Goal: Information Seeking & Learning: Learn about a topic

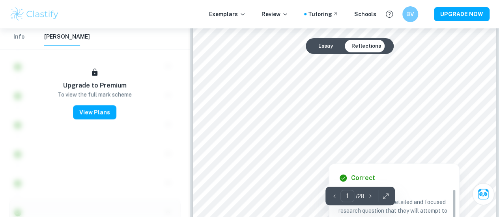
scroll to position [79, 0]
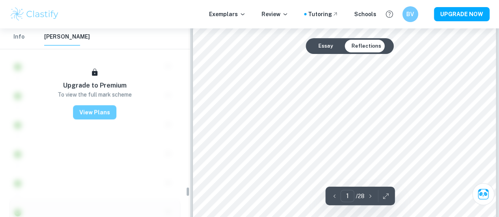
click at [96, 111] on button "View Plans" at bounding box center [94, 113] width 43 height 14
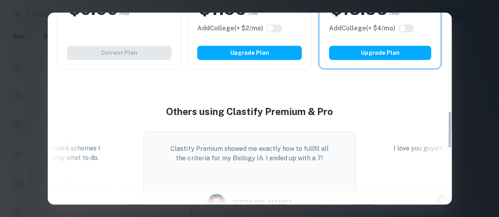
scroll to position [553, 0]
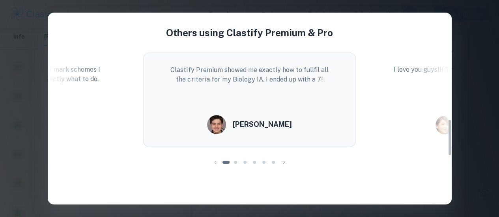
click at [485, 71] on div "Easily Ace Your IB Coursework & Crush College Essays. Get Clastify Premium Get …" at bounding box center [249, 108] width 499 height 217
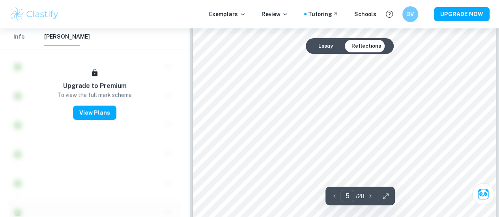
scroll to position [1697, 0]
click at [390, 120] on div at bounding box center [411, 115] width 77 height 20
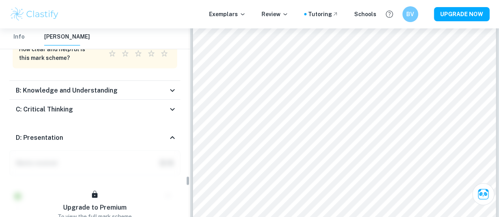
scroll to position [2988, 0]
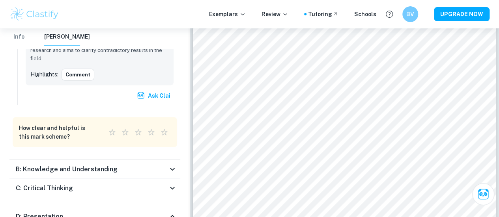
click at [143, 165] on div "B: Knowledge and Understanding" at bounding box center [92, 169] width 152 height 9
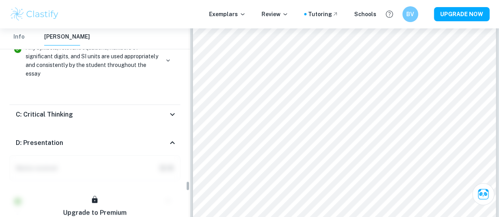
scroll to position [3383, 0]
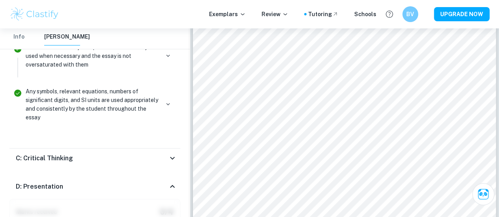
click at [176, 154] on icon at bounding box center [172, 158] width 9 height 9
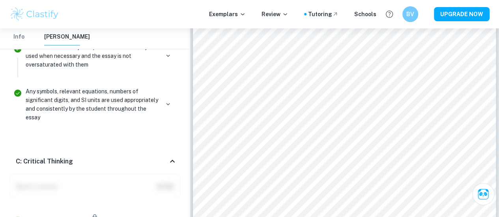
click at [176, 157] on icon at bounding box center [172, 161] width 9 height 9
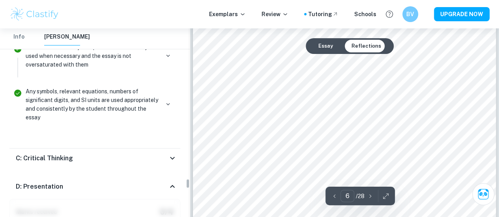
click at [168, 182] on icon at bounding box center [172, 186] width 9 height 9
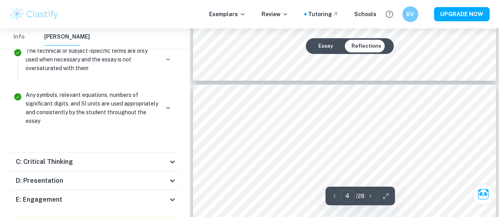
scroll to position [1253, 0]
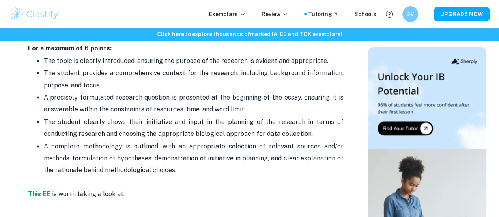
scroll to position [514, 0]
